Goal: Task Accomplishment & Management: Complete application form

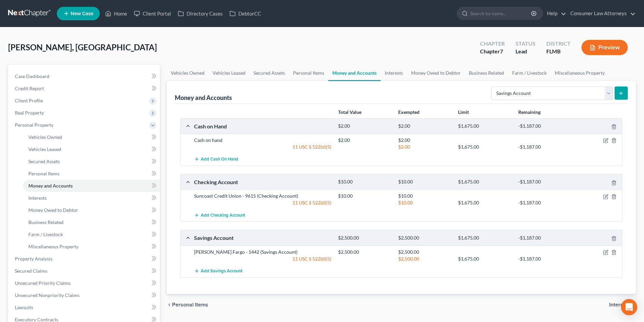
select select "savings"
click at [236, 215] on span "Add Checking Account" at bounding box center [223, 215] width 44 height 5
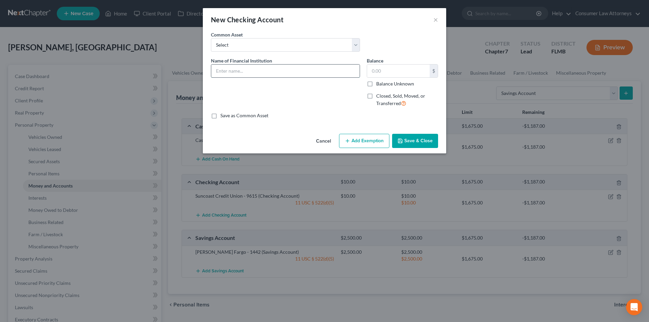
click at [255, 72] on input "text" at bounding box center [285, 71] width 148 height 13
type input "[PERSON_NAME] Fargo - 2960"
click at [397, 70] on input "text" at bounding box center [398, 71] width 63 height 13
type input "10.00"
click at [345, 141] on icon "button" at bounding box center [347, 140] width 5 height 5
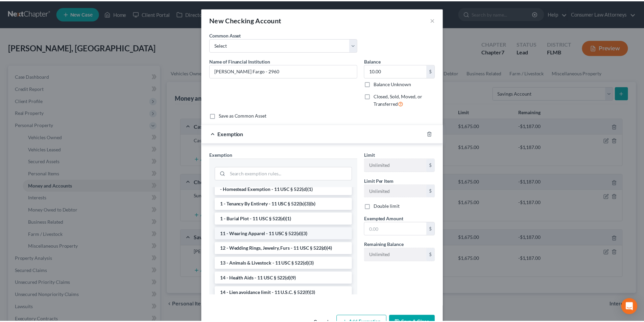
scroll to position [68, 0]
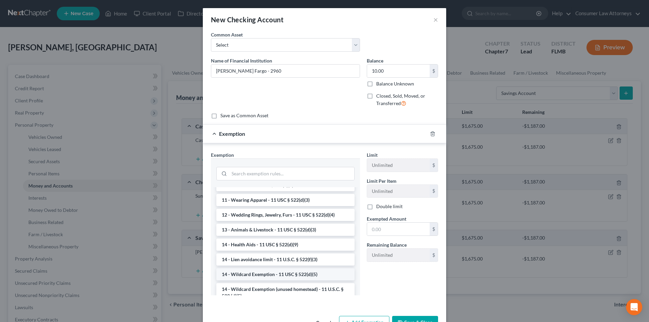
click at [262, 277] on li "14 - Wildcard Exemption - 11 USC § 522(d)(5)" at bounding box center [285, 274] width 138 height 12
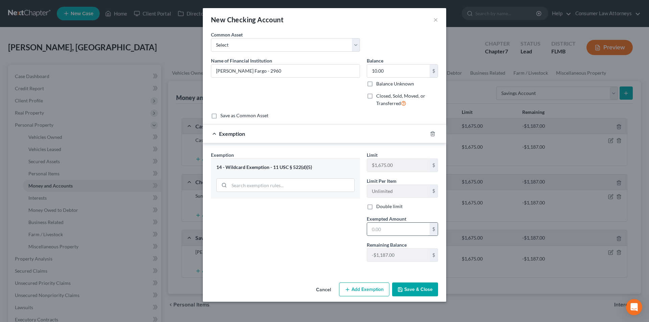
click at [389, 228] on input "text" at bounding box center [398, 229] width 63 height 13
type input "10.00"
click at [411, 290] on button "Save & Close" at bounding box center [415, 290] width 46 height 14
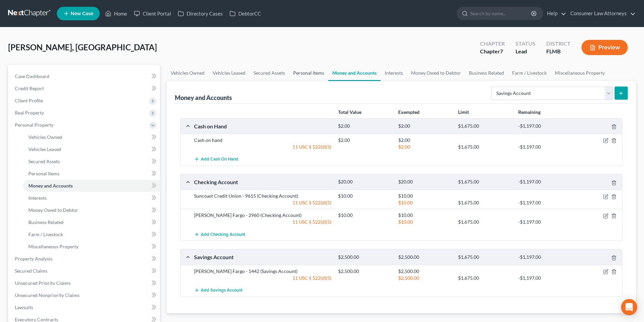
click at [302, 72] on link "Personal Items" at bounding box center [308, 73] width 39 height 16
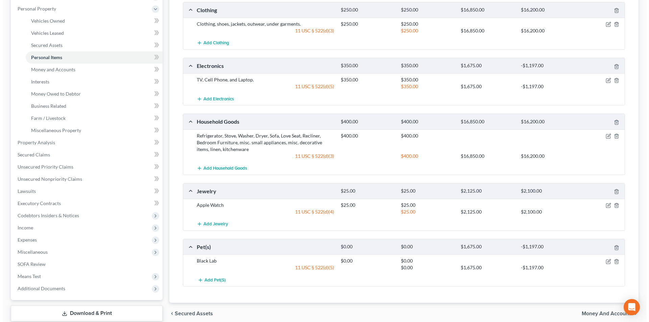
scroll to position [101, 0]
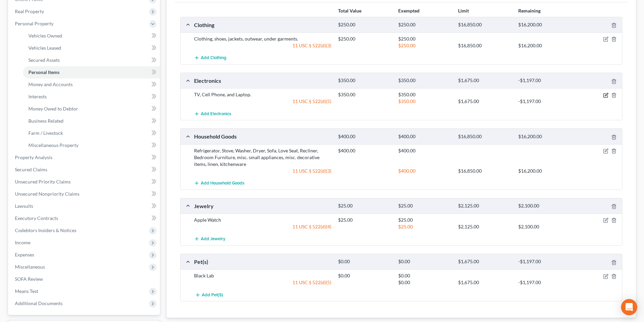
click at [606, 94] on icon "button" at bounding box center [605, 95] width 5 height 5
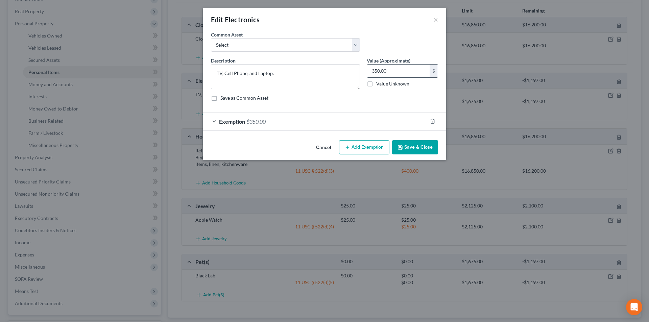
click at [403, 72] on input "350.00" at bounding box center [398, 71] width 63 height 13
type input "200.00"
click at [224, 123] on span "Exemption" at bounding box center [232, 121] width 26 height 6
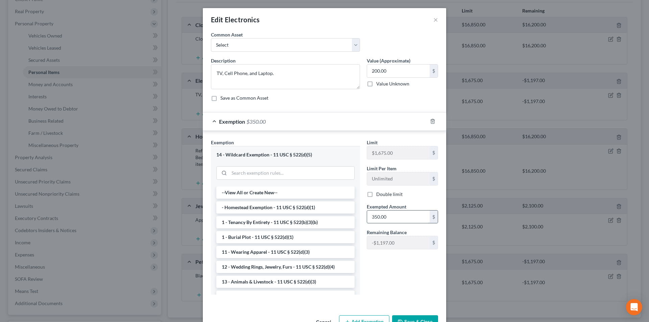
click at [390, 216] on input "350.00" at bounding box center [398, 217] width 63 height 13
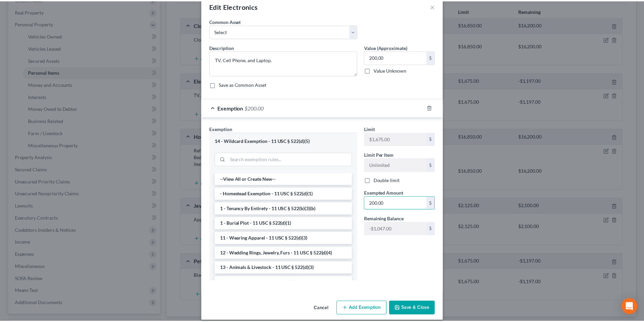
scroll to position [21, 0]
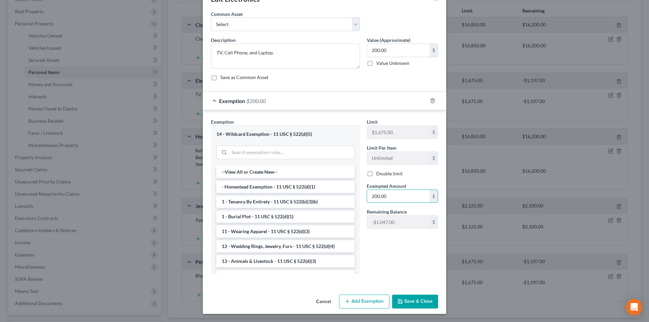
type input "200.00"
click at [419, 302] on button "Save & Close" at bounding box center [415, 302] width 46 height 14
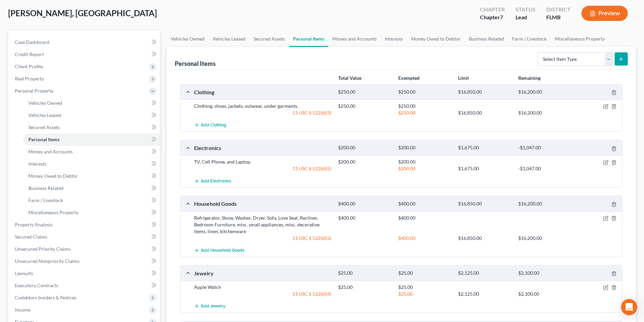
scroll to position [34, 0]
click at [200, 37] on link "Vehicles Owned" at bounding box center [188, 39] width 42 height 16
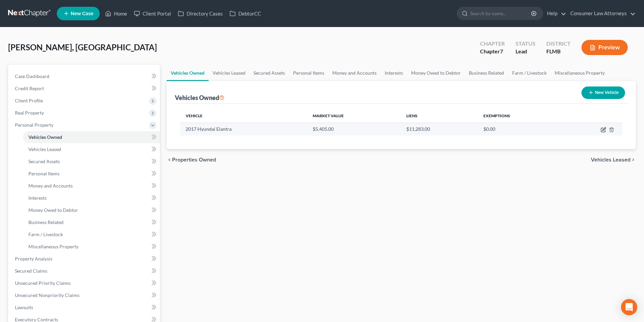
click at [604, 130] on icon "button" at bounding box center [603, 129] width 5 height 5
select select "0"
select select "9"
select select "4"
select select "0"
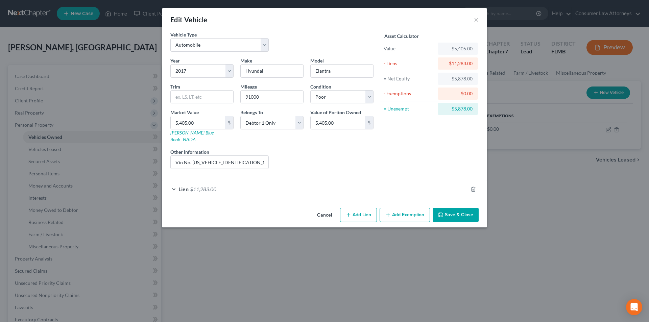
click at [458, 210] on button "Save & Close" at bounding box center [456, 215] width 46 height 14
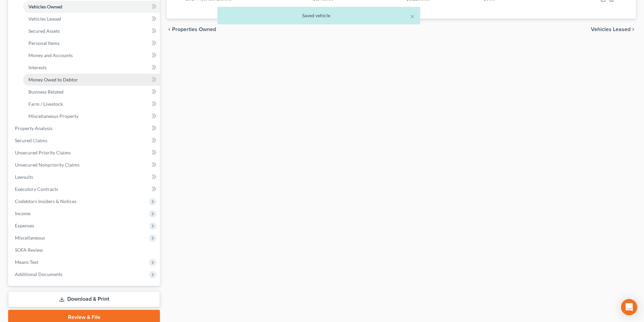
scroll to position [135, 0]
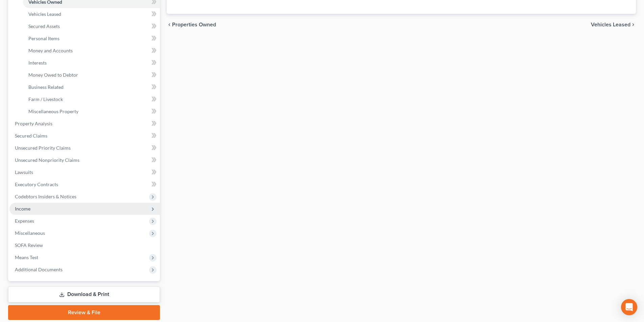
click at [28, 208] on span "Income" at bounding box center [23, 209] width 16 height 6
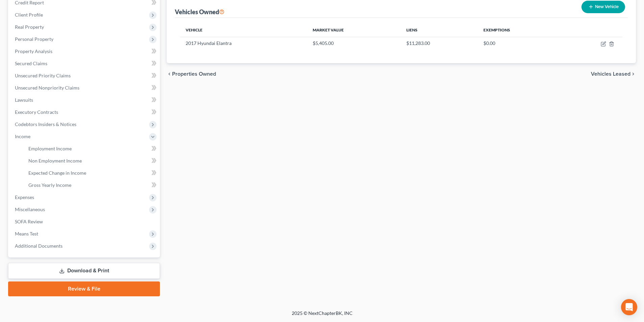
scroll to position [86, 0]
click at [57, 149] on span "Employment Income" at bounding box center [49, 149] width 43 height 6
